Goal: Task Accomplishment & Management: Manage account settings

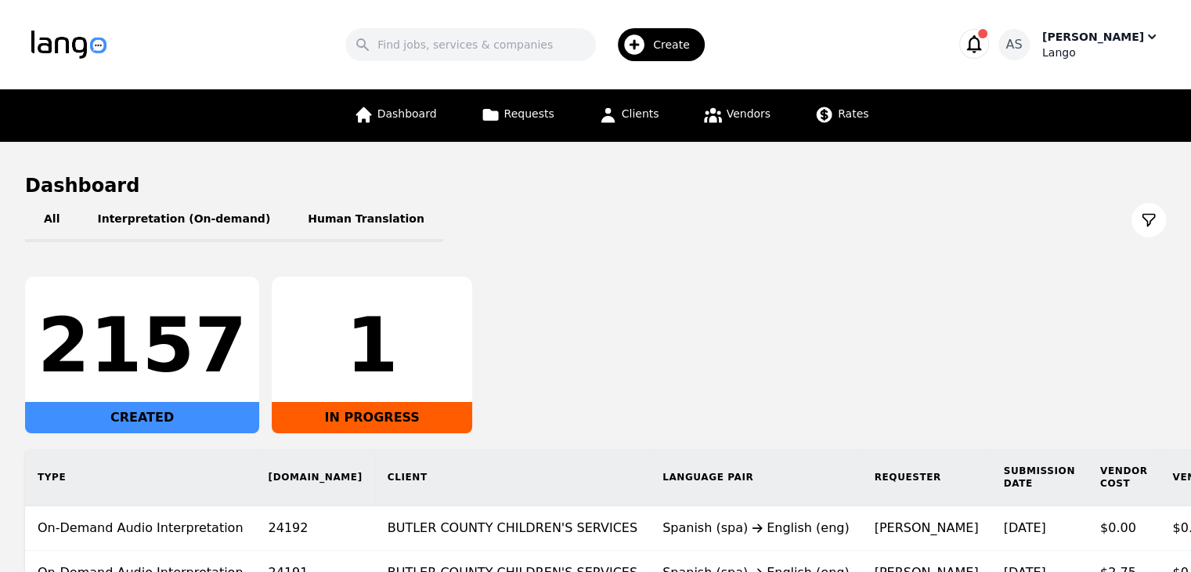
click at [1095, 42] on div "[PERSON_NAME]" at bounding box center [1093, 37] width 102 height 16
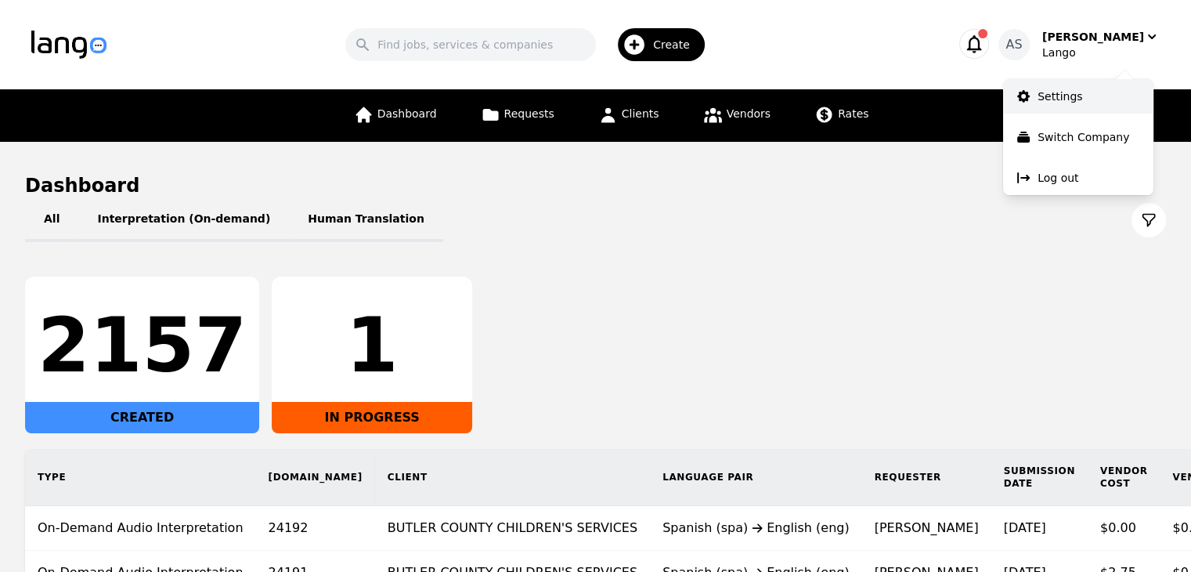
click at [1056, 91] on p "Settings" at bounding box center [1060, 96] width 45 height 16
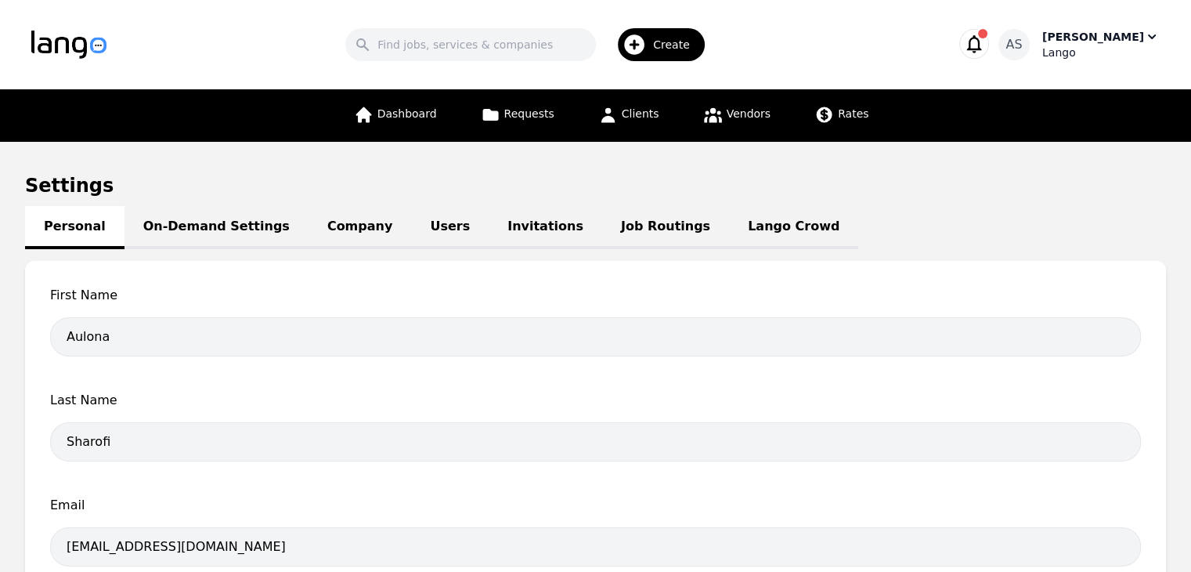
click at [1106, 50] on div "Lango" at bounding box center [1100, 53] width 117 height 16
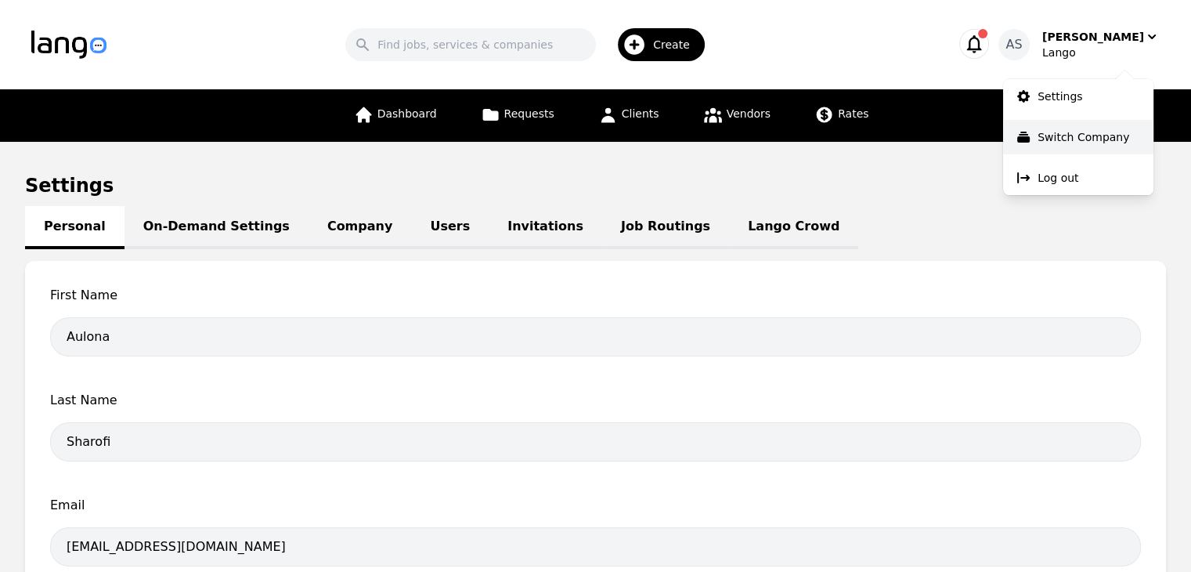
click at [1083, 132] on p "Switch Company" at bounding box center [1084, 137] width 92 height 16
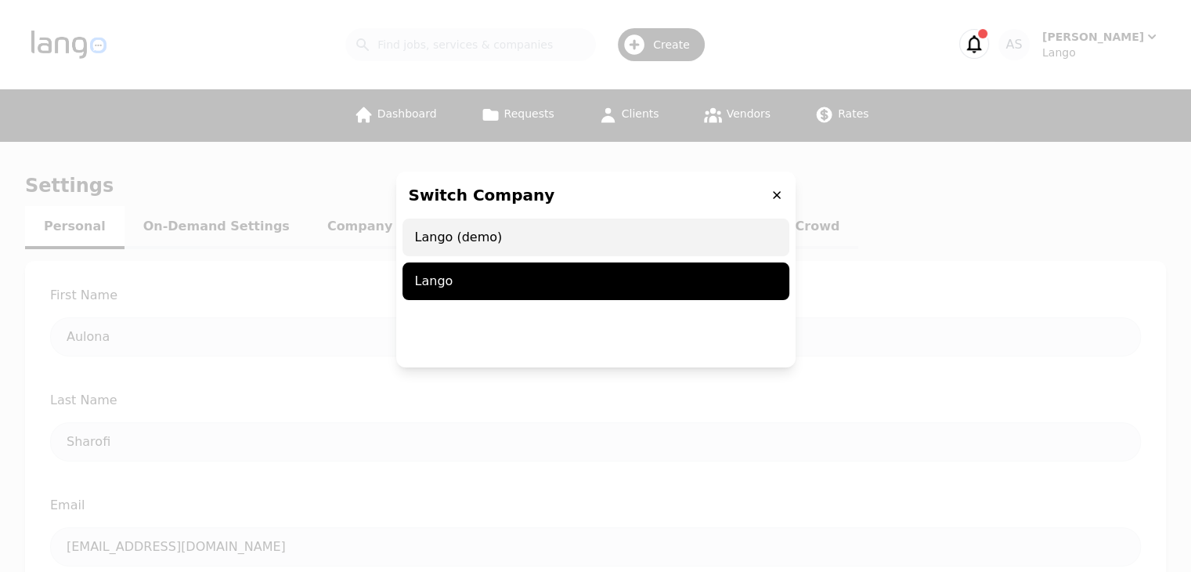
click at [534, 248] on span "Lango (demo)" at bounding box center [595, 237] width 387 height 38
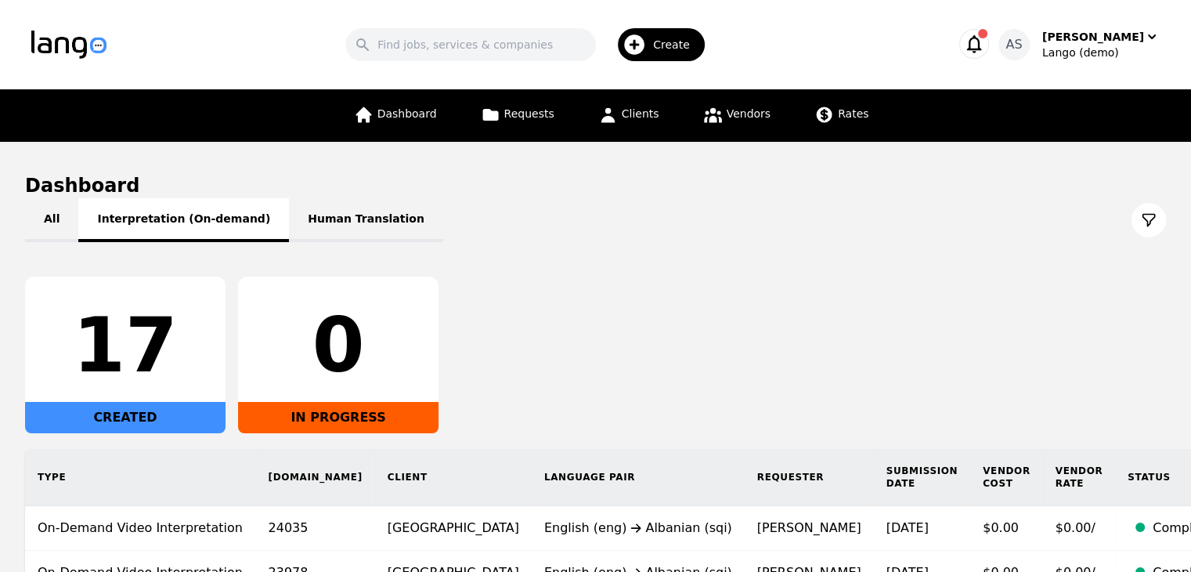
click at [218, 218] on button "Interpretation (On-demand)" at bounding box center [183, 220] width 211 height 44
click at [665, 51] on div "Create" at bounding box center [661, 44] width 87 height 33
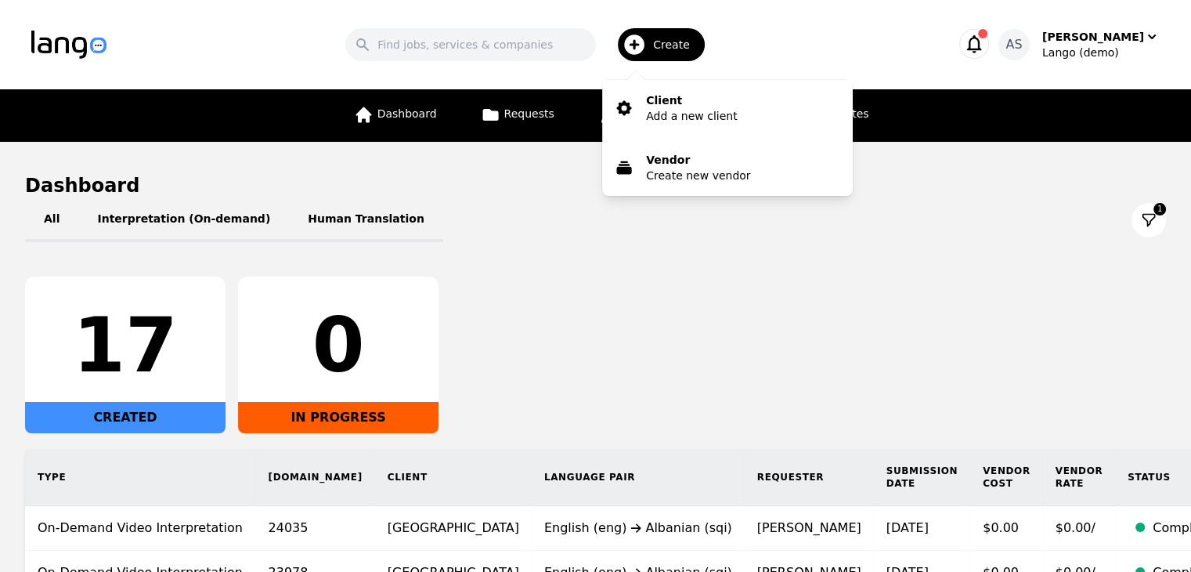
click at [482, 247] on div "All Interpretation (On-demand) Human Translation 1 17 CREATED 0 IN PROGRESS Typ…" at bounding box center [595, 463] width 1141 height 531
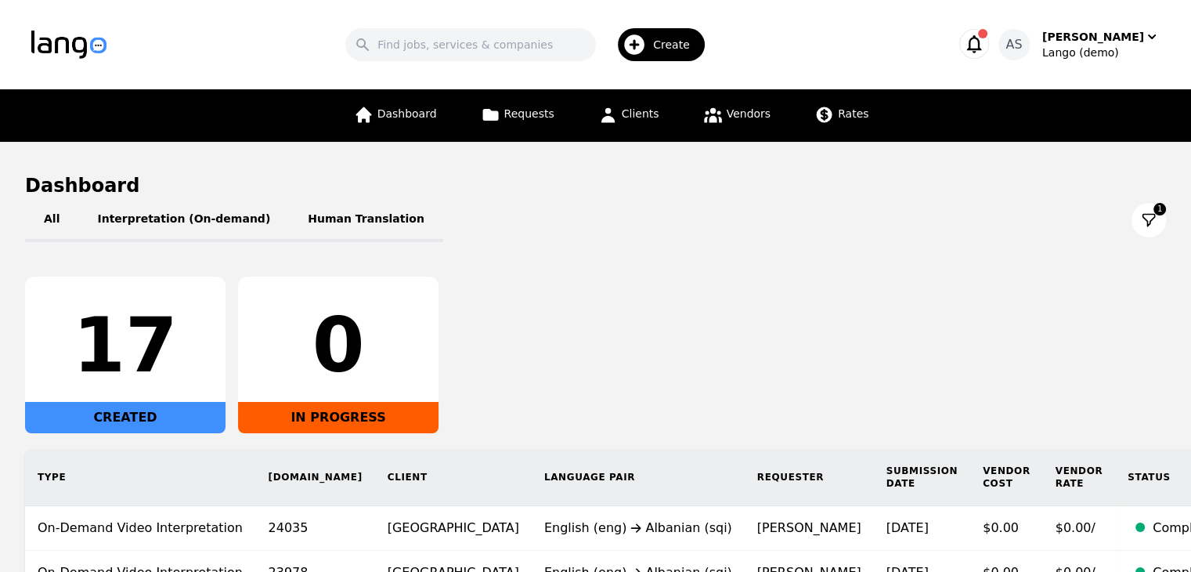
click at [424, 0] on header "Search Create AS Aulona Sharofi Lango (demo)" at bounding box center [595, 44] width 1191 height 89
click at [1128, 42] on div "[PERSON_NAME]" at bounding box center [1093, 37] width 102 height 16
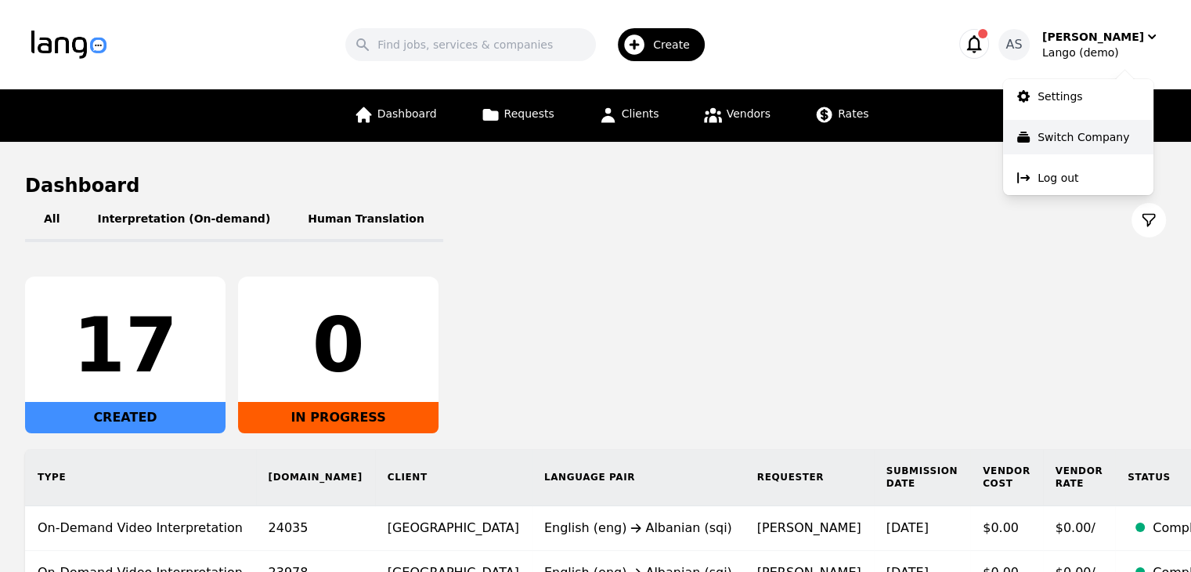
click at [1068, 131] on p "Switch Company" at bounding box center [1084, 137] width 92 height 16
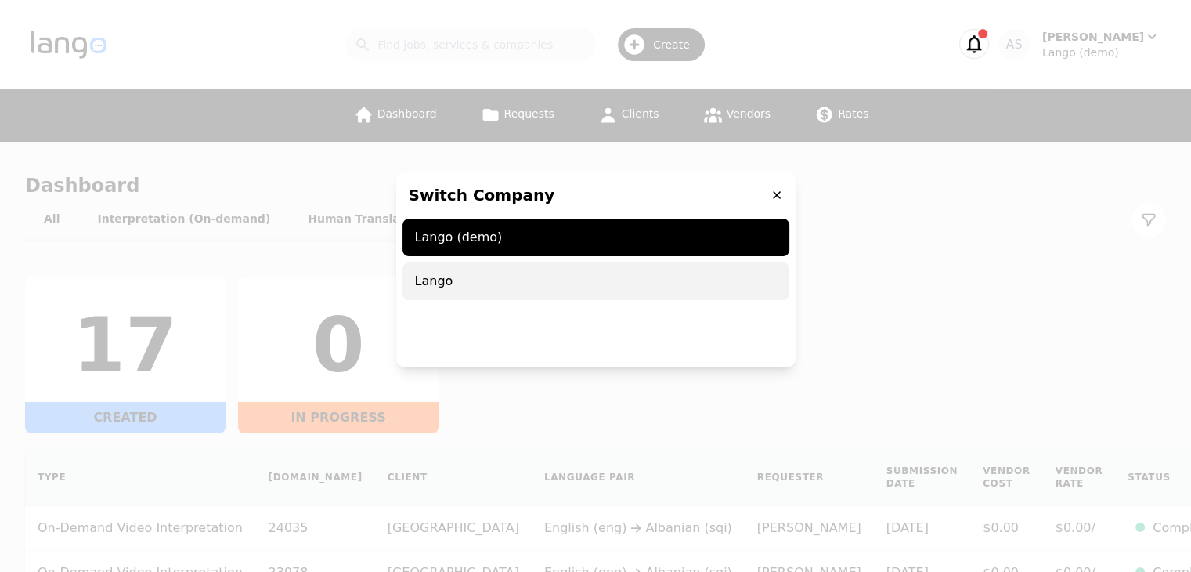
click at [498, 290] on span "Lango" at bounding box center [595, 281] width 387 height 38
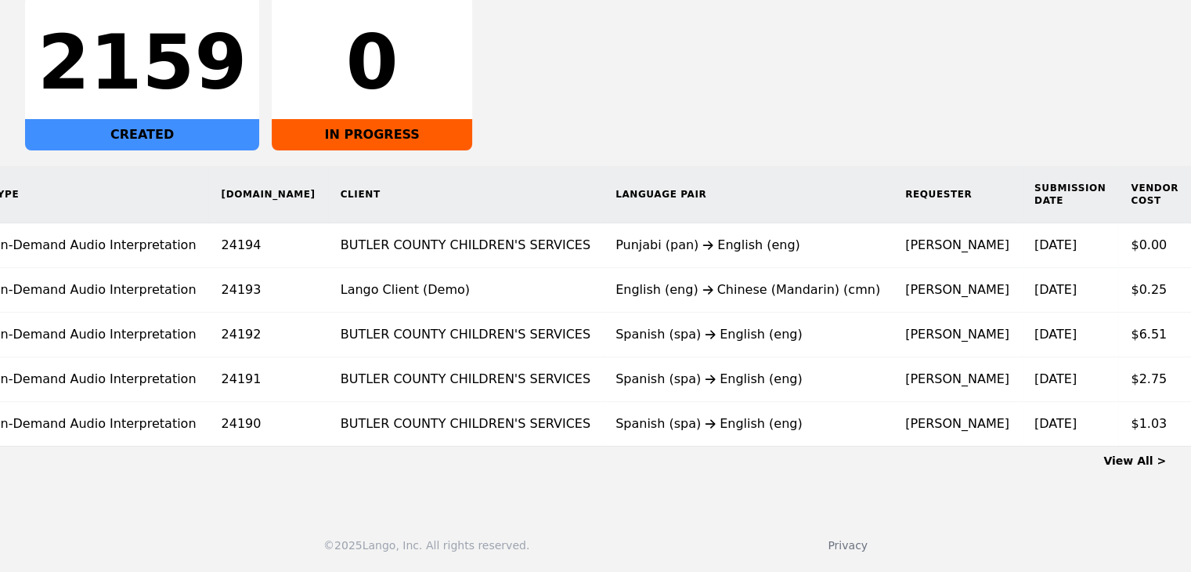
scroll to position [0, 46]
click at [1127, 460] on link "View All >" at bounding box center [1134, 460] width 63 height 13
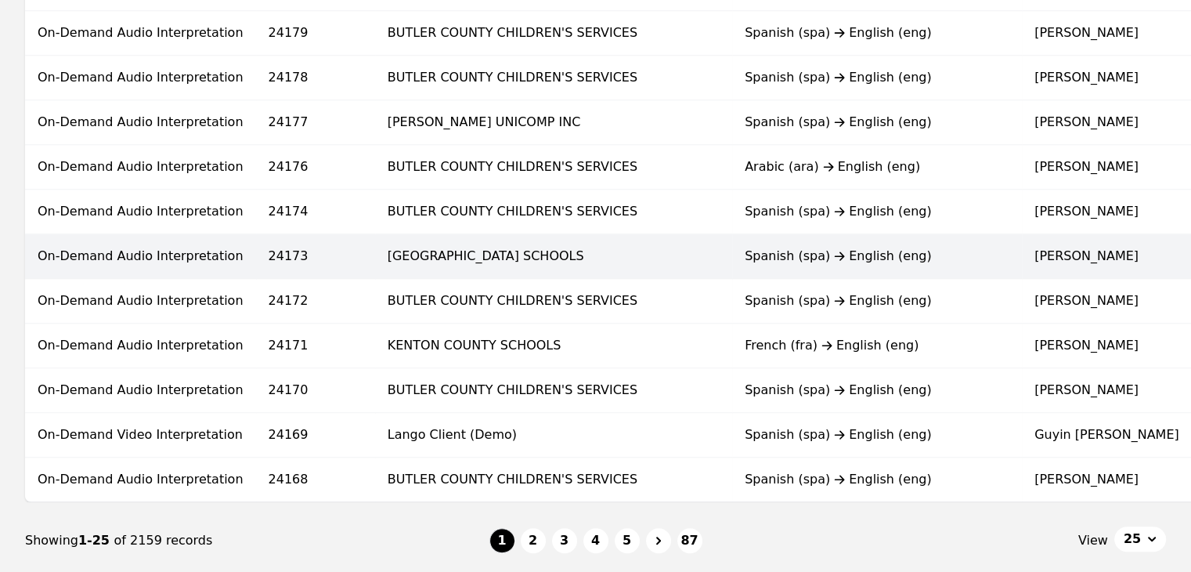
scroll to position [940, 0]
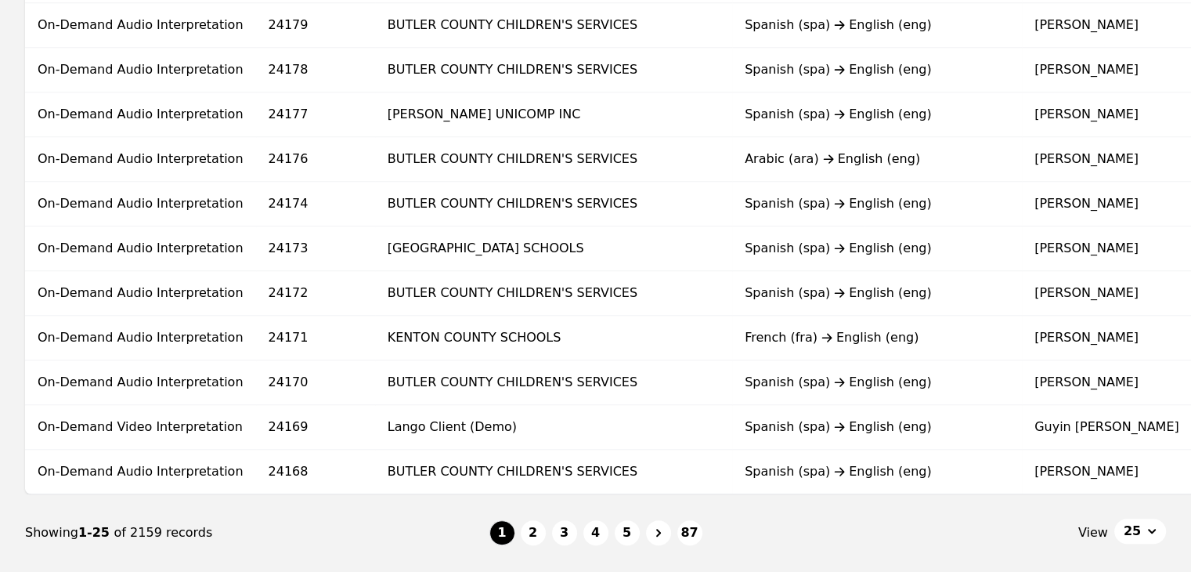
click at [536, 540] on button "2" at bounding box center [533, 532] width 25 height 25
